Goal: Task Accomplishment & Management: Use online tool/utility

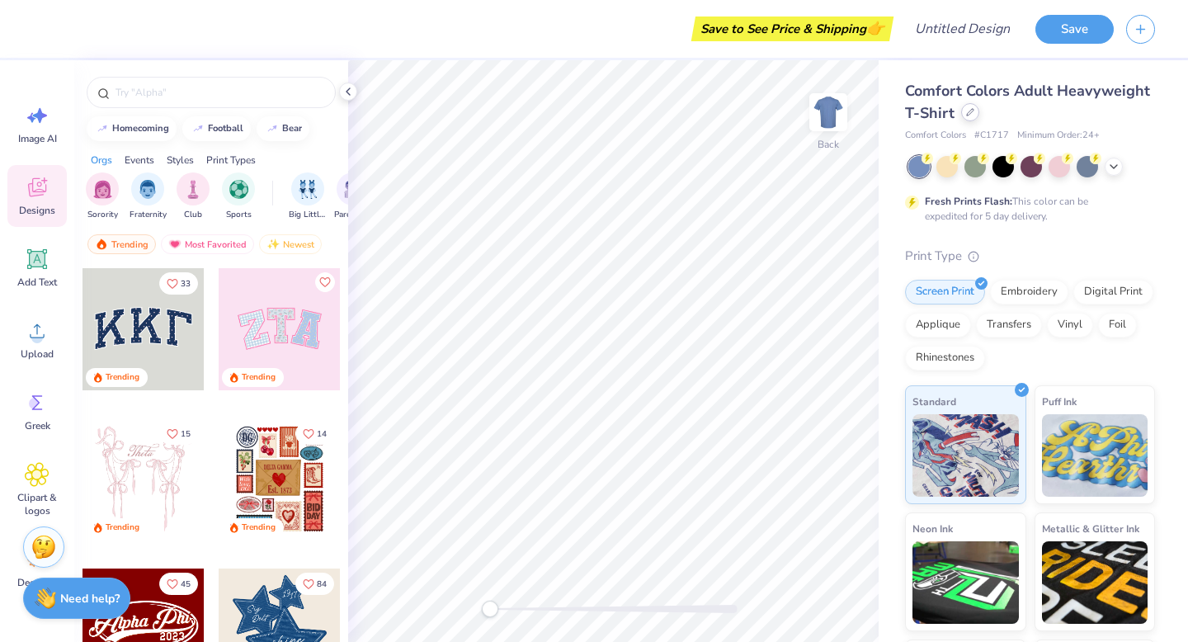
click at [968, 115] on icon at bounding box center [970, 112] width 8 height 8
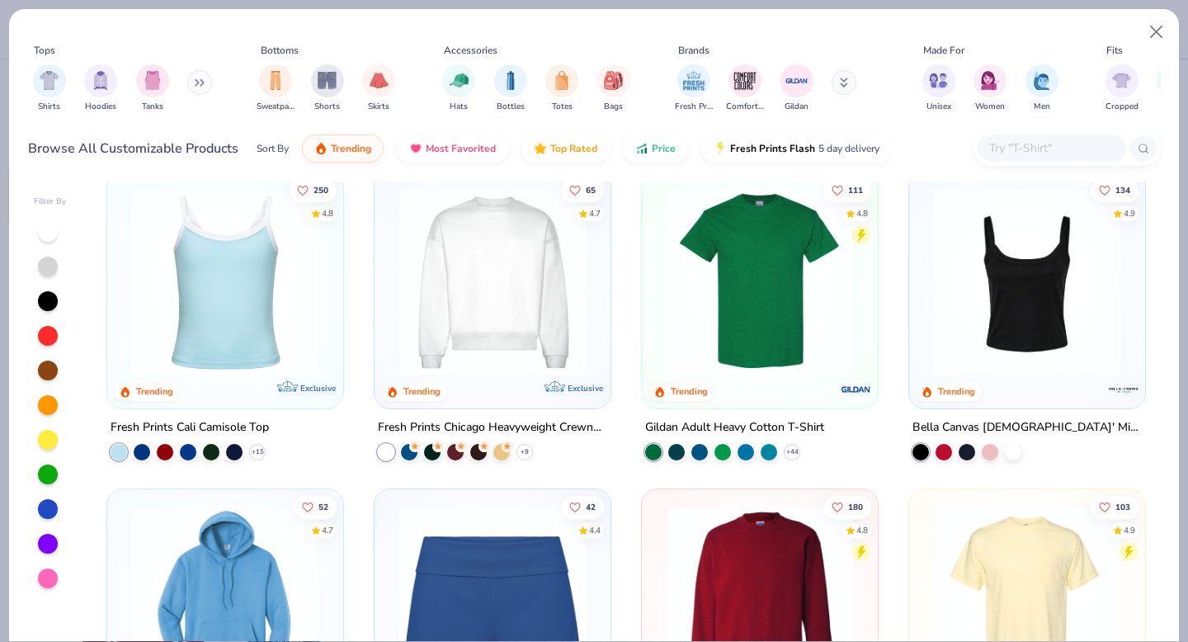
scroll to position [646, 0]
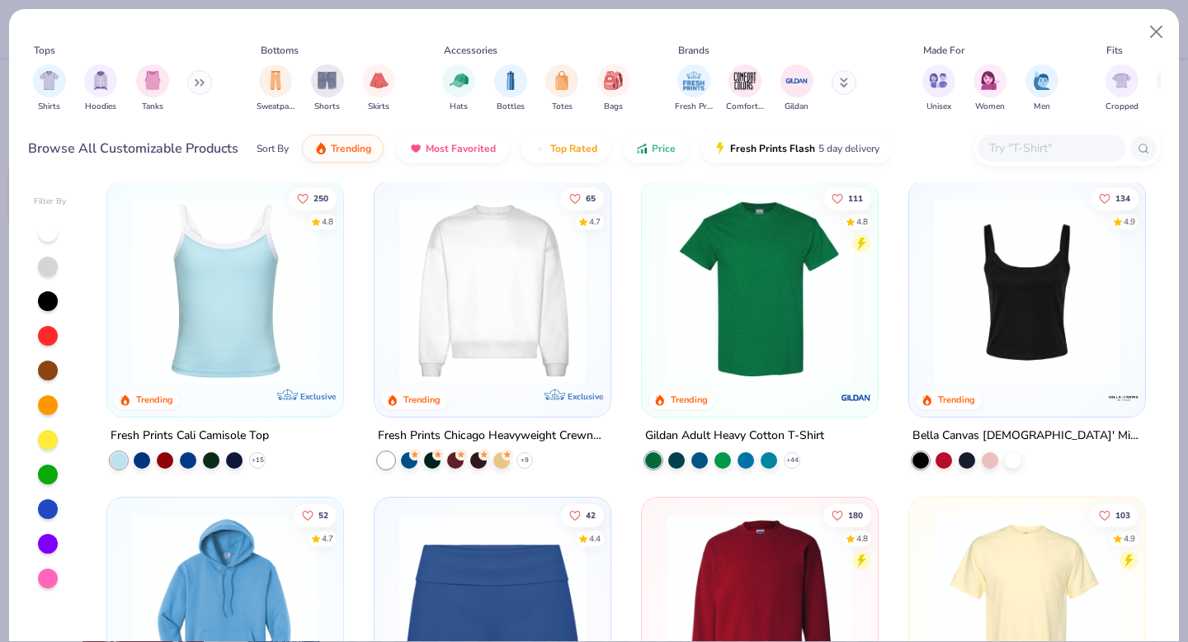
click at [464, 290] on img at bounding box center [492, 289] width 203 height 186
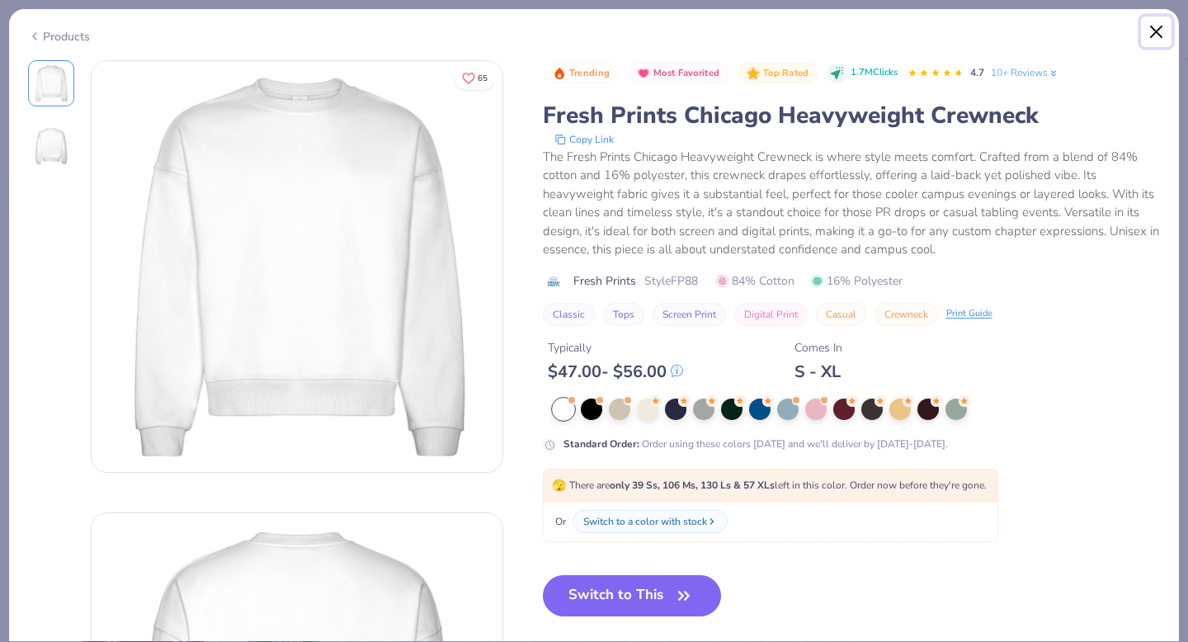
click at [1150, 27] on button "Close" at bounding box center [1156, 31] width 31 height 31
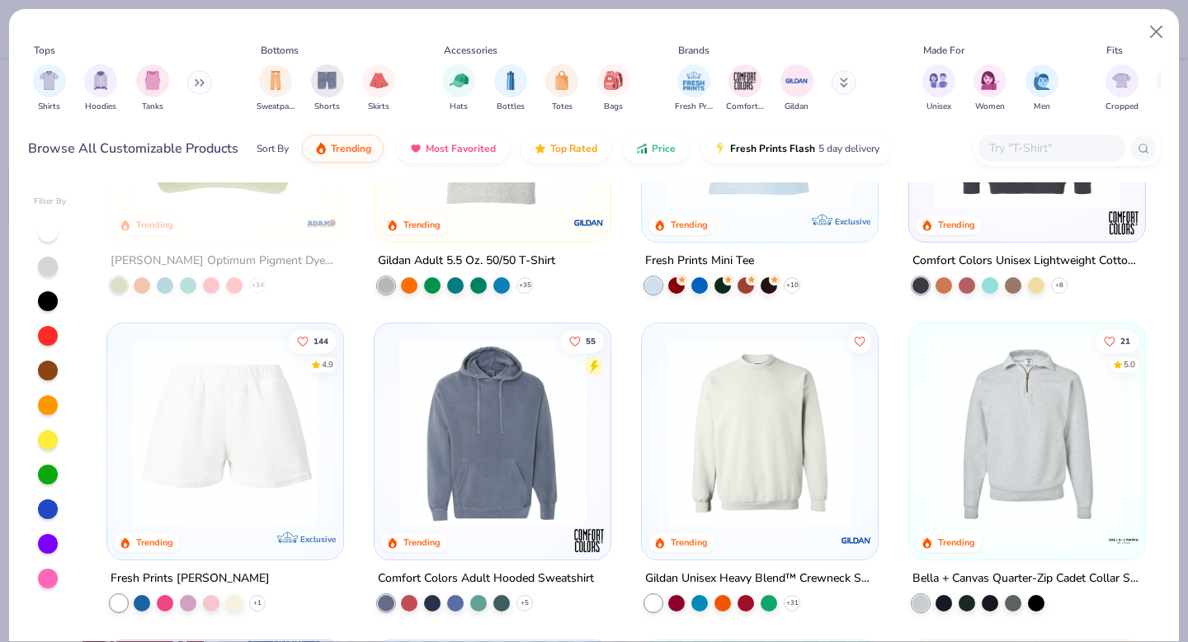
scroll to position [3042, 0]
click at [741, 434] on img at bounding box center [759, 431] width 203 height 186
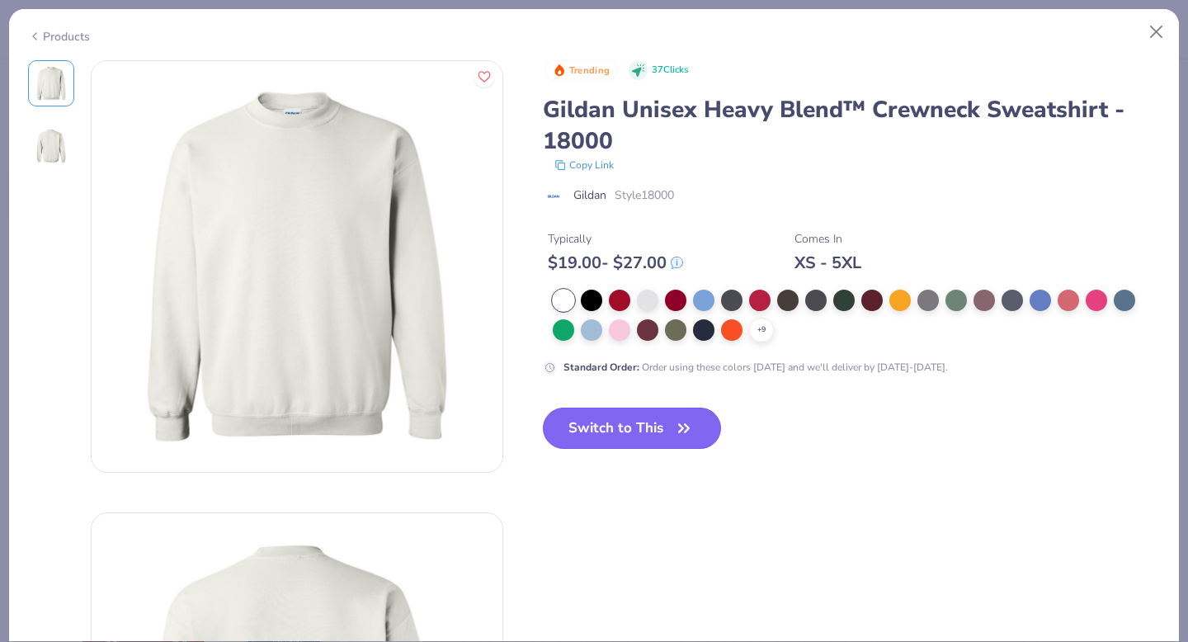
click at [670, 439] on button "Switch to This" at bounding box center [632, 427] width 179 height 41
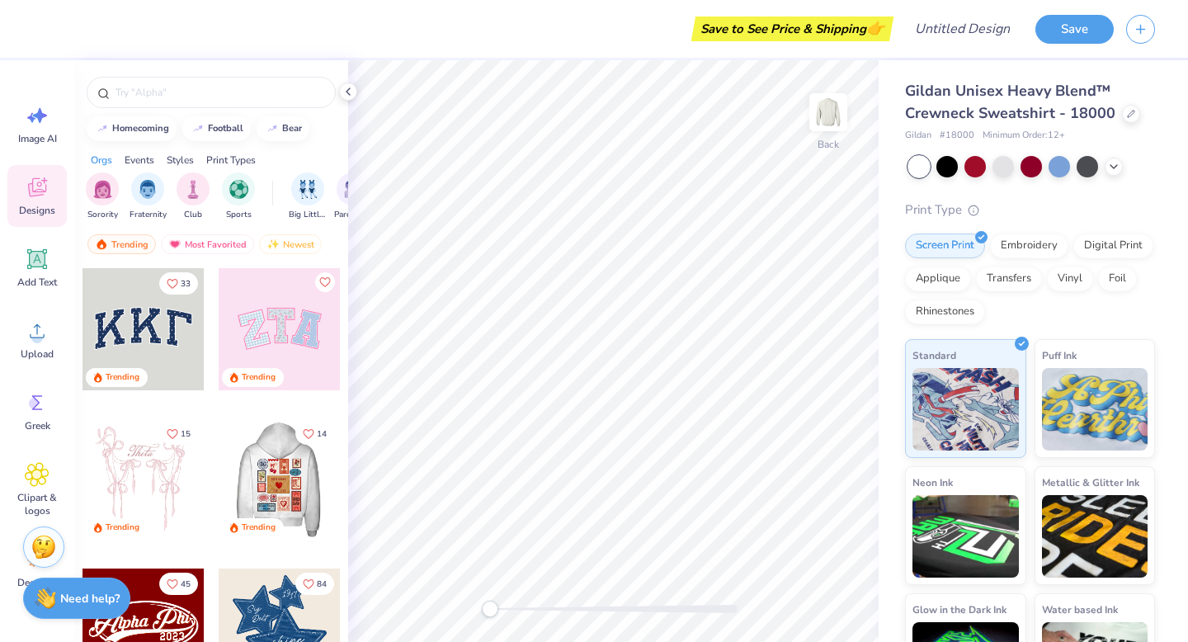
click at [289, 502] on div at bounding box center [279, 479] width 366 height 122
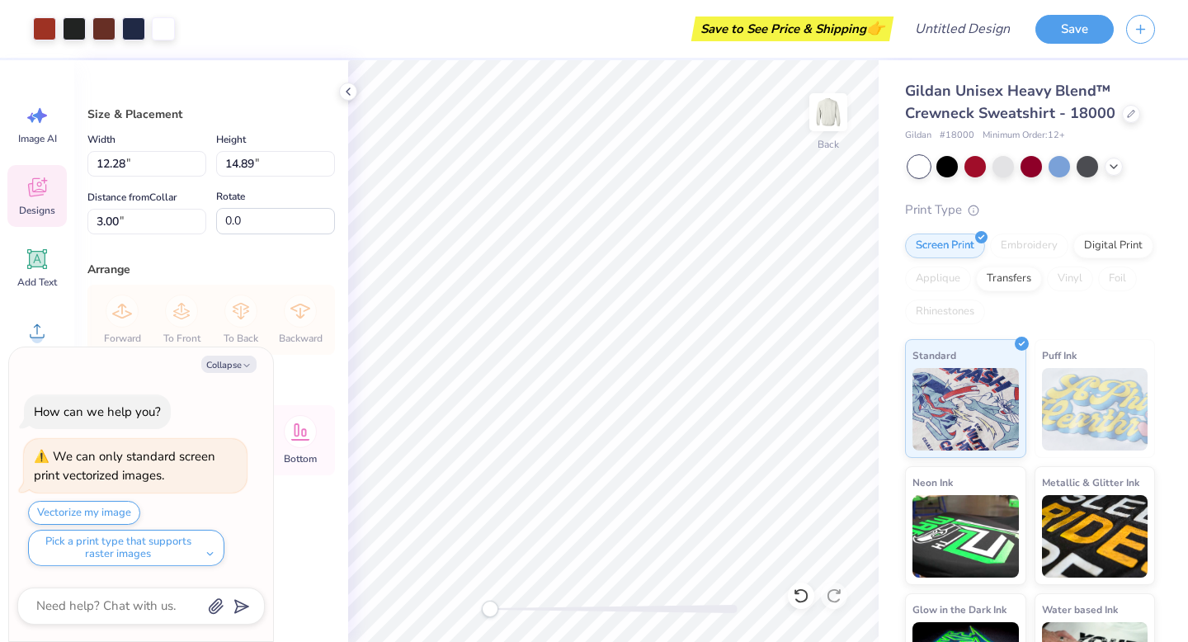
click at [40, 212] on span "Designs" at bounding box center [37, 210] width 36 height 13
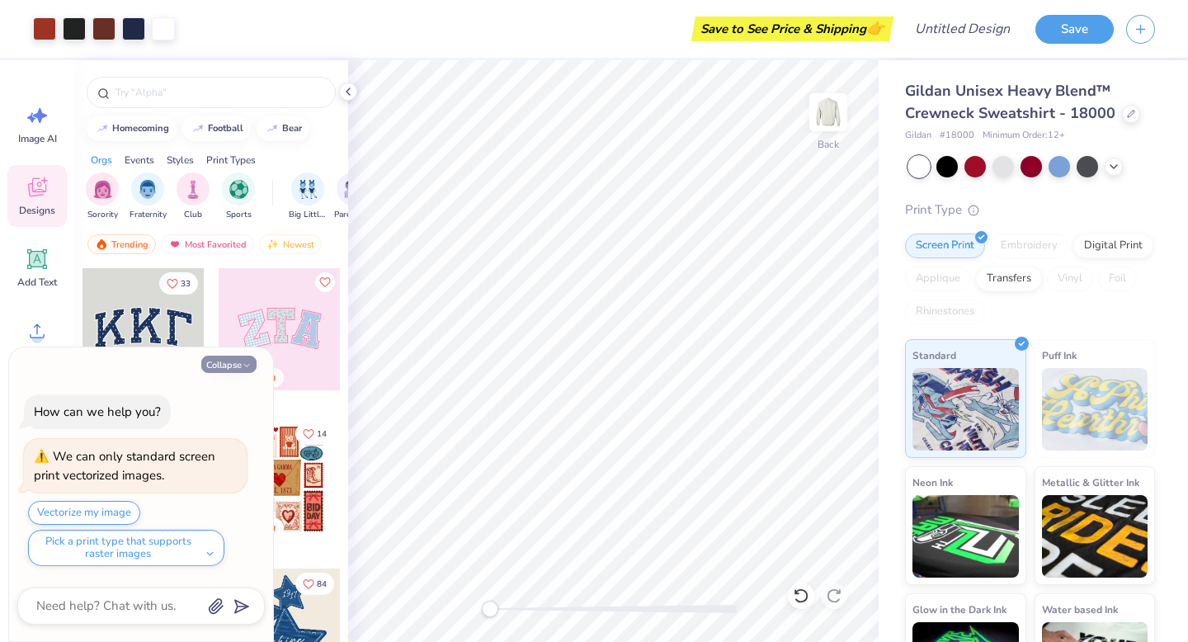
click at [237, 365] on button "Collapse" at bounding box center [228, 363] width 55 height 17
type textarea "x"
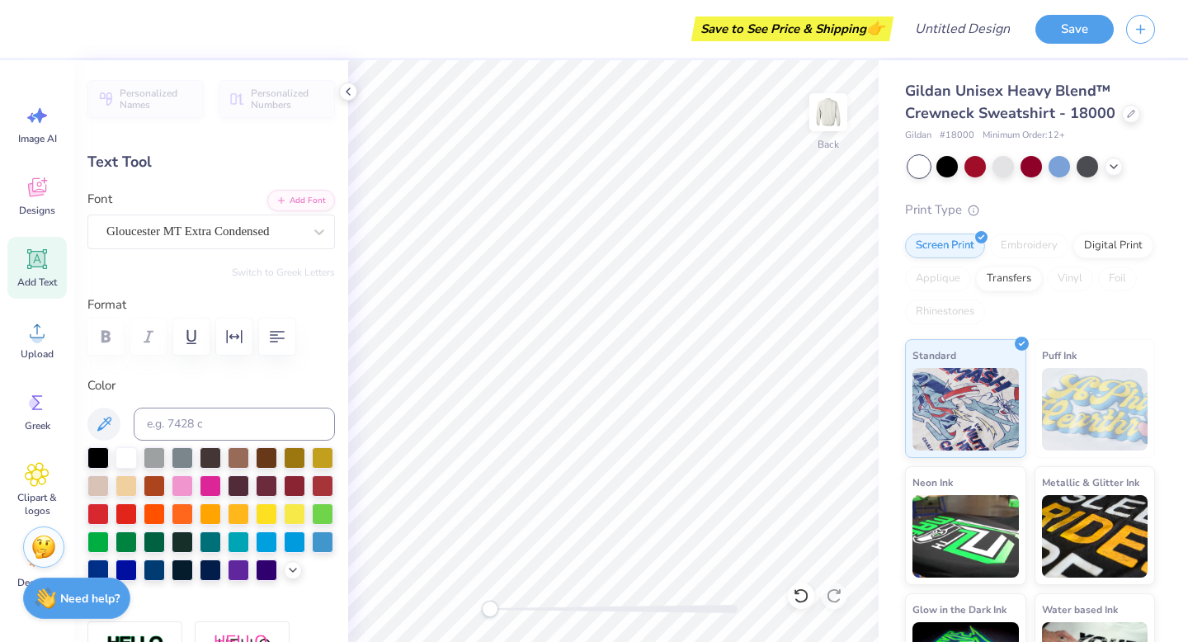
scroll to position [0, 2]
type textarea "DELTA ZETA"
